Goal: Navigation & Orientation: Locate item on page

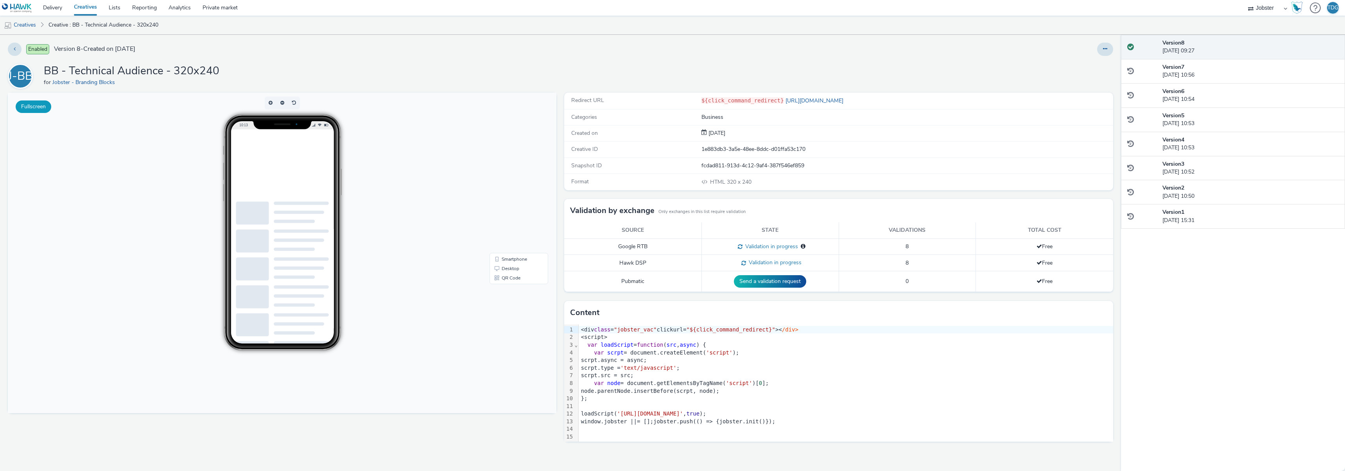
click at [0, 0] on button "Fullscreen" at bounding box center [0, 0] width 0 height 0
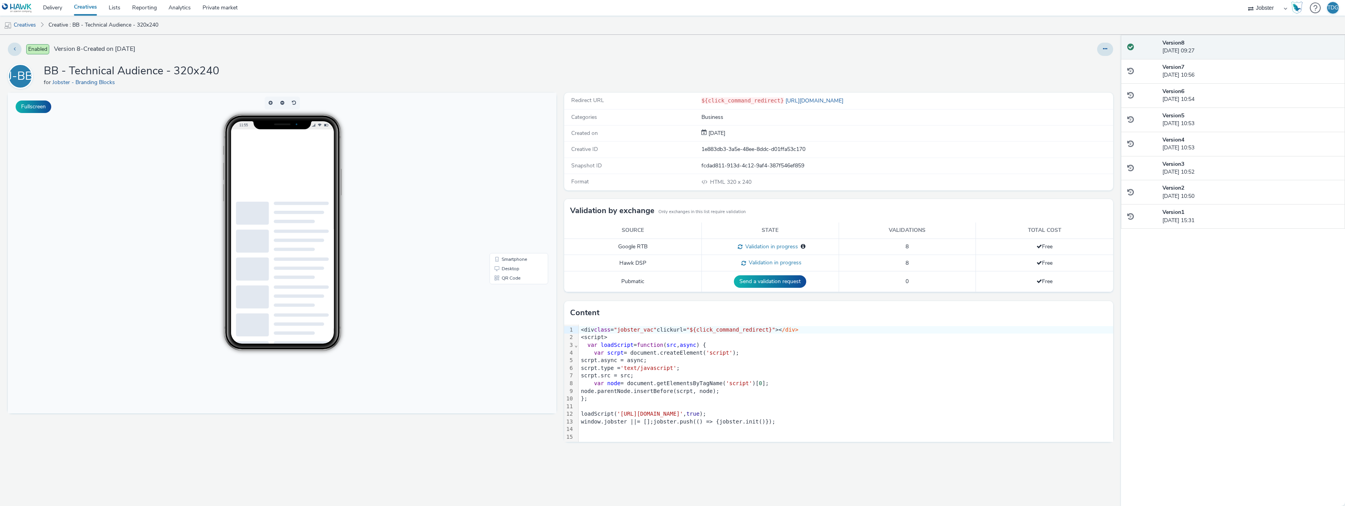
click at [324, 129] on html at bounding box center [300, 129] width 125 height 0
click at [91, 280] on body "11:55 Smartphone Desktop QR Code" at bounding box center [282, 253] width 549 height 321
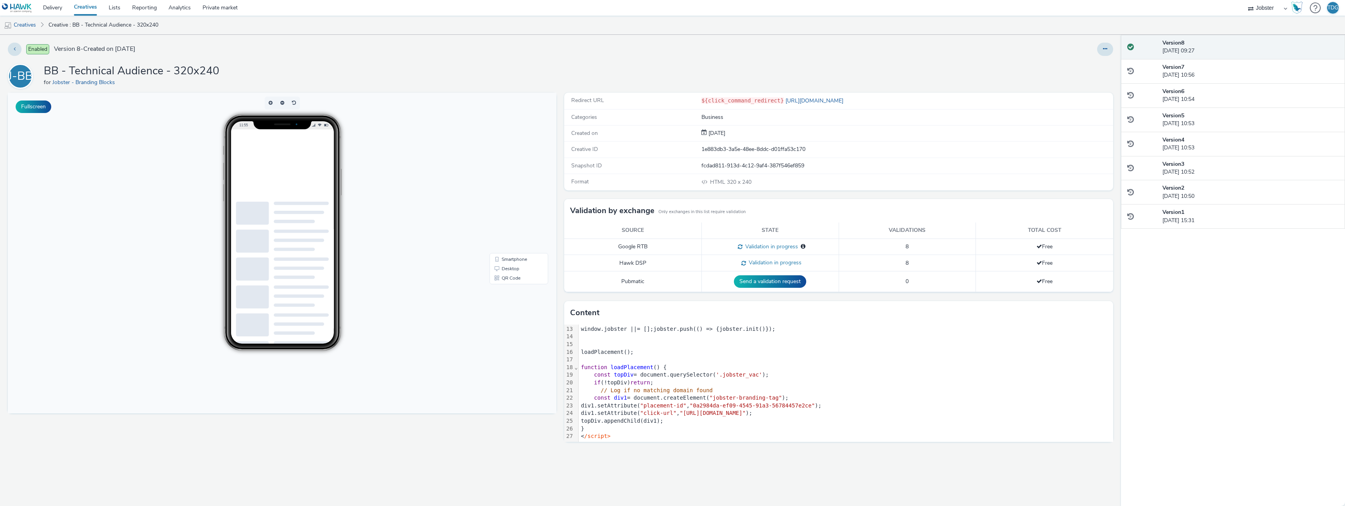
click at [367, 431] on div "Fullscreen" at bounding box center [284, 299] width 553 height 413
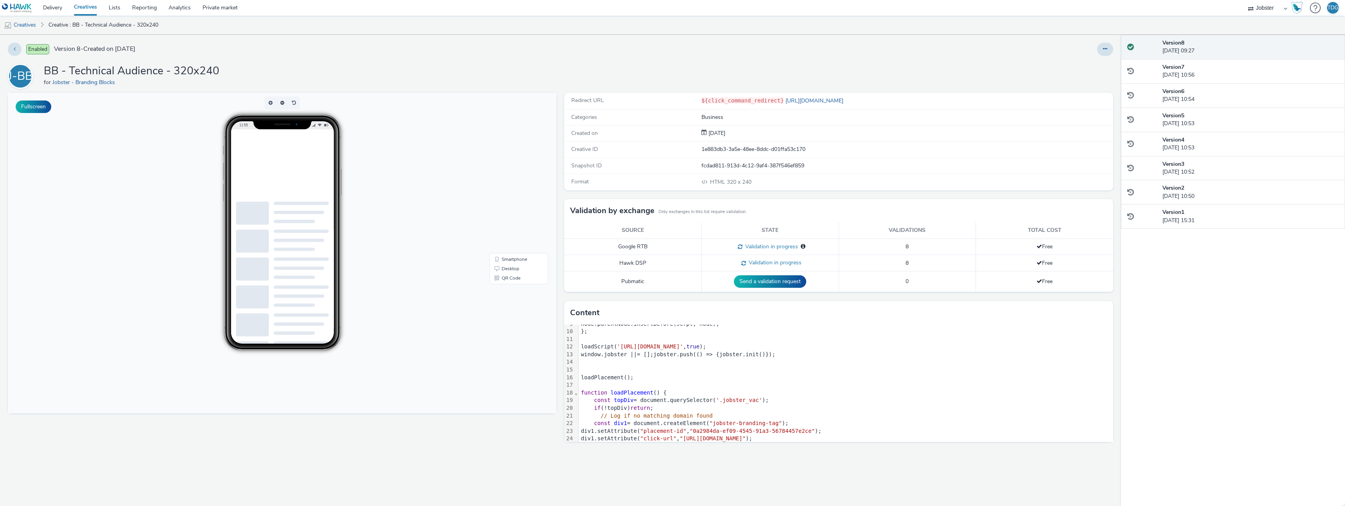
click at [448, 224] on body "11:55 Smartphone Desktop QR Code" at bounding box center [282, 253] width 549 height 321
click at [82, 174] on body "11:55 Smartphone Desktop QR Code" at bounding box center [282, 253] width 549 height 321
click at [0, 0] on button "Fullscreen" at bounding box center [0, 0] width 0 height 0
click at [454, 377] on body "11:55 Smartphone Desktop QR Code" at bounding box center [282, 253] width 549 height 321
